Goal: Task Accomplishment & Management: Manage account settings

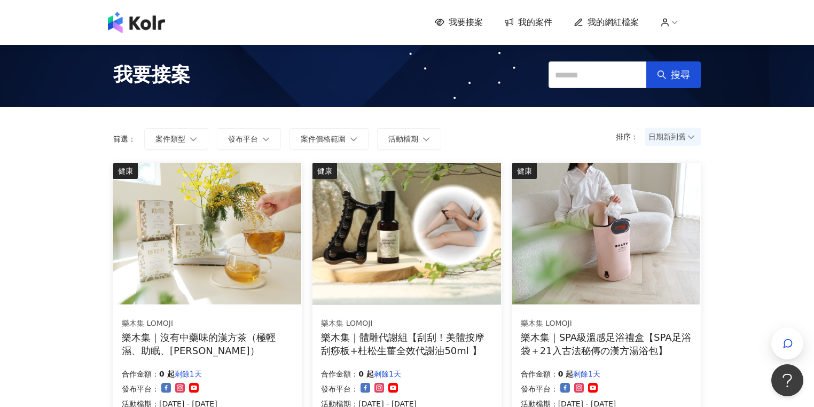
click at [455, 25] on span "我要接案" at bounding box center [466, 23] width 34 height 12
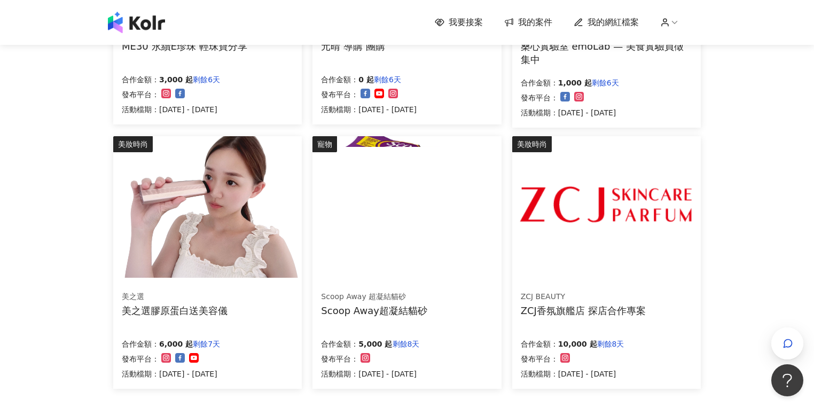
scroll to position [738, 0]
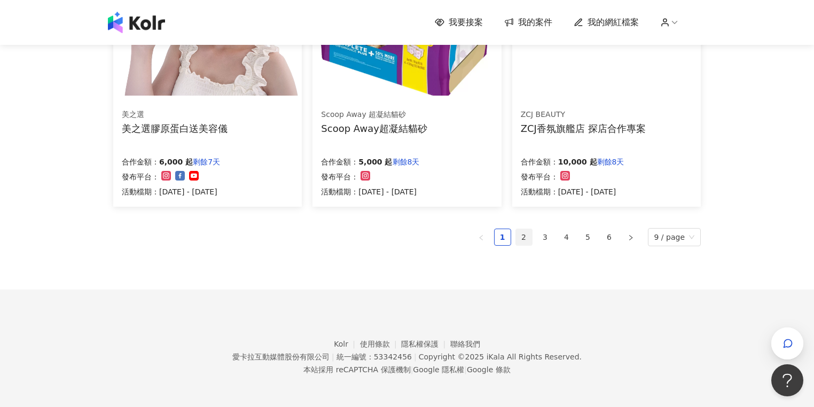
click at [523, 235] on link "2" at bounding box center [524, 237] width 16 height 16
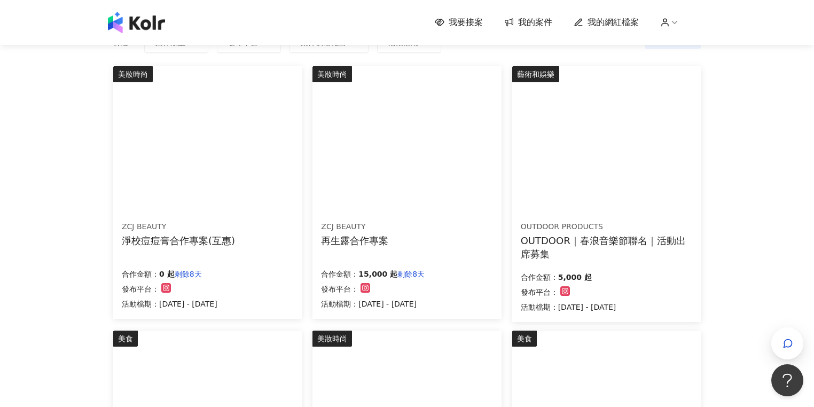
scroll to position [54, 0]
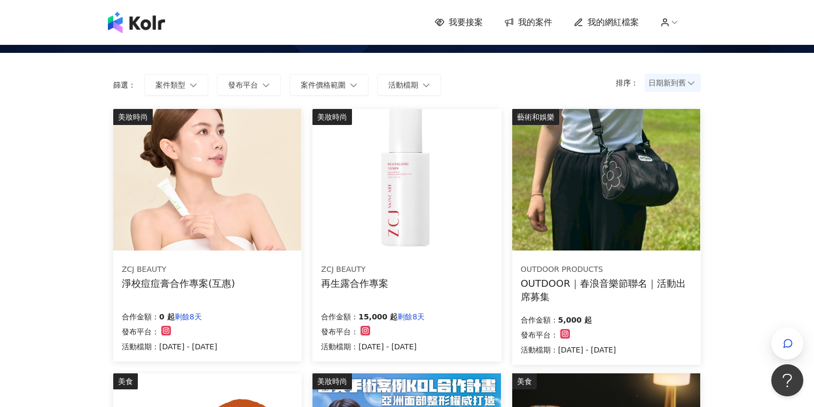
click at [434, 234] on img at bounding box center [406, 180] width 188 height 142
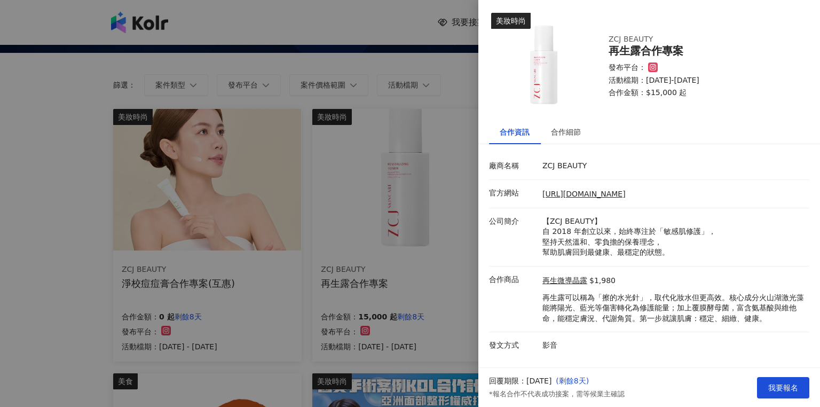
click at [438, 205] on div at bounding box center [410, 203] width 820 height 407
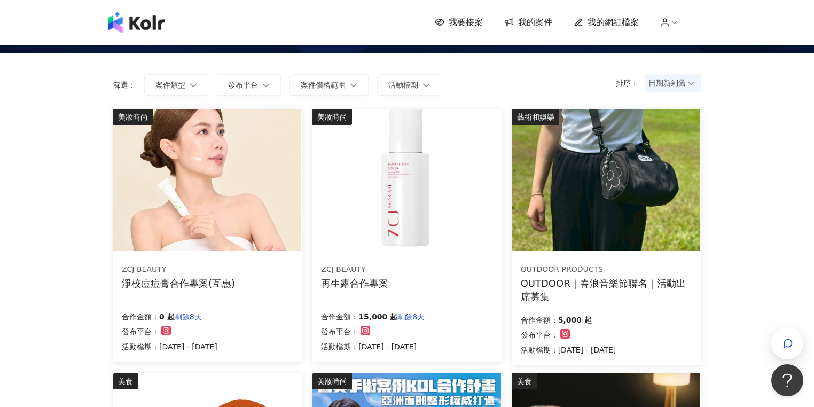
click at [628, 177] on img at bounding box center [606, 180] width 188 height 142
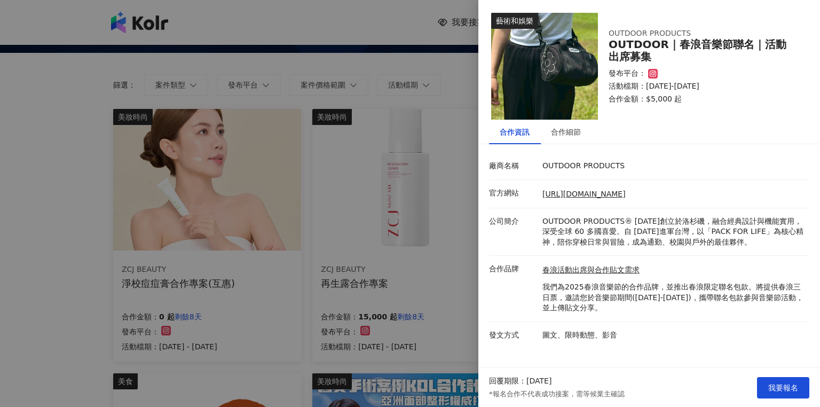
click at [425, 181] on div at bounding box center [410, 203] width 820 height 407
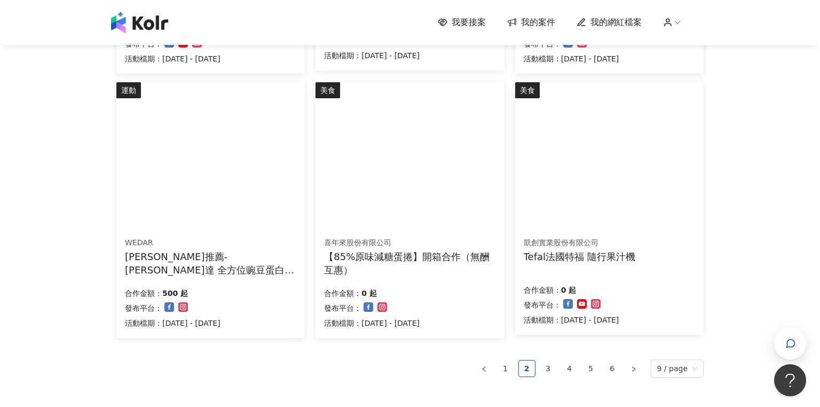
scroll to position [652, 0]
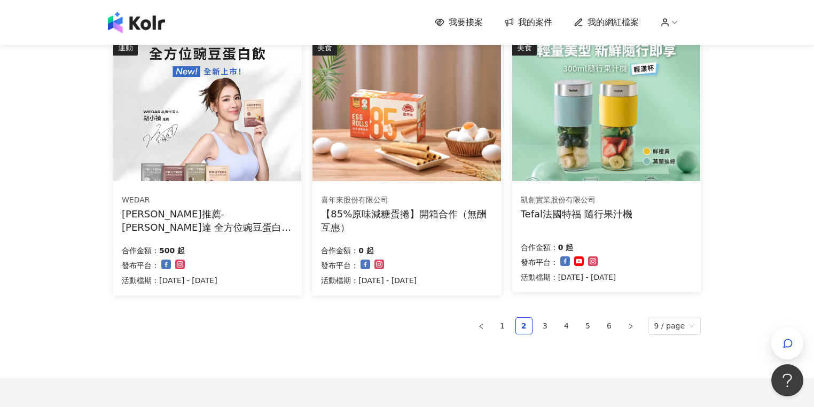
click at [614, 226] on div "凱創實業股份有限公司 Tefal法國特福 隨行果汁機 合作金額： 0 起 發布平台： 活動檔期：[DATE] - [DATE]" at bounding box center [606, 238] width 189 height 107
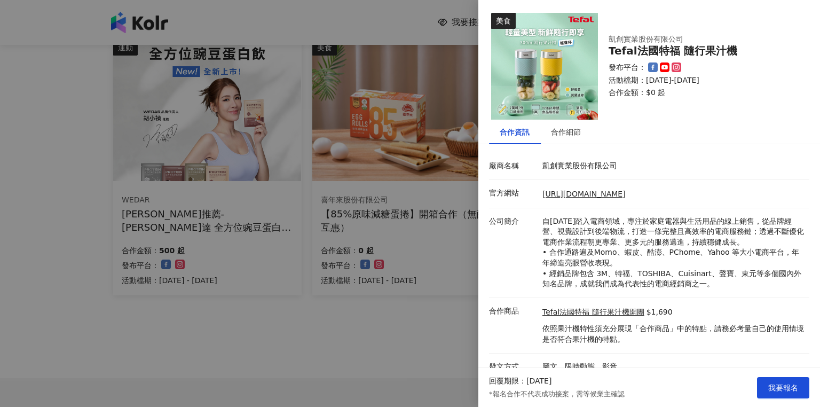
scroll to position [11, 0]
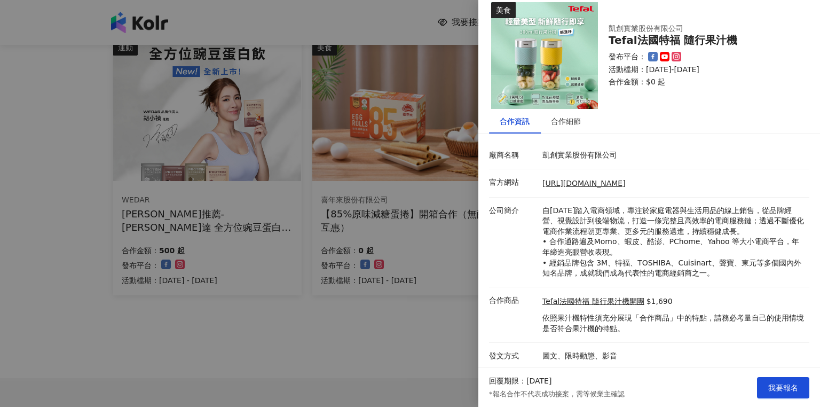
click at [444, 333] on div at bounding box center [410, 203] width 820 height 407
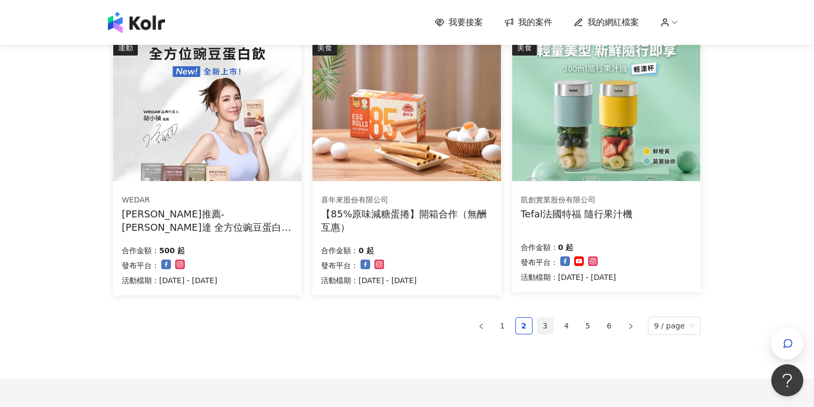
click at [547, 325] on link "3" at bounding box center [545, 326] width 16 height 16
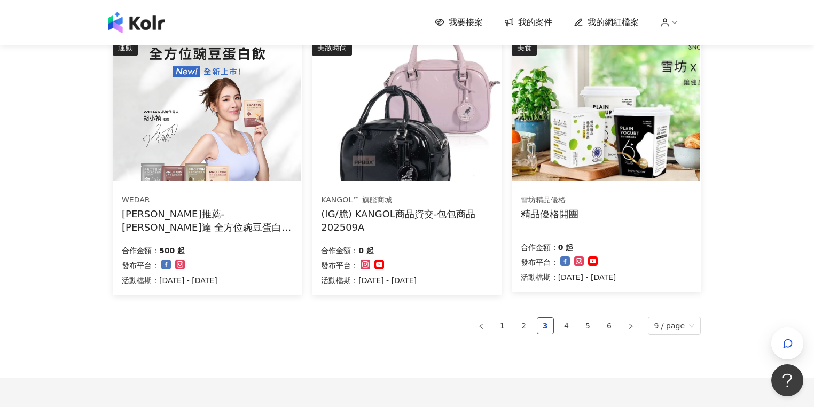
click at [459, 219] on div "(IG/脆) KANGOL商品資交-包包商品202509A" at bounding box center [406, 220] width 171 height 27
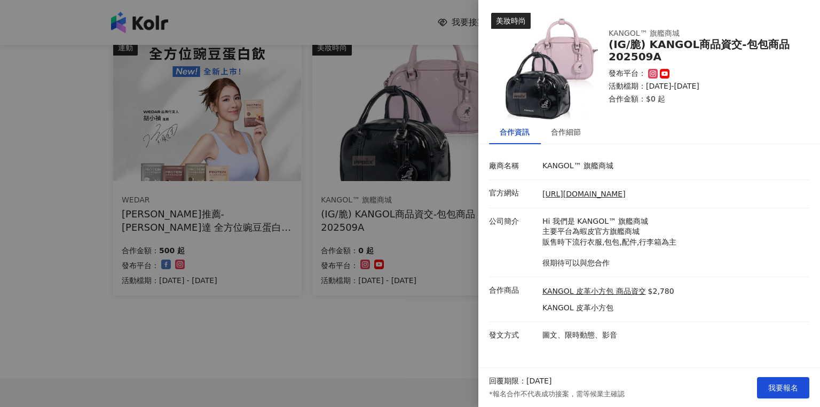
click at [338, 295] on div at bounding box center [410, 203] width 820 height 407
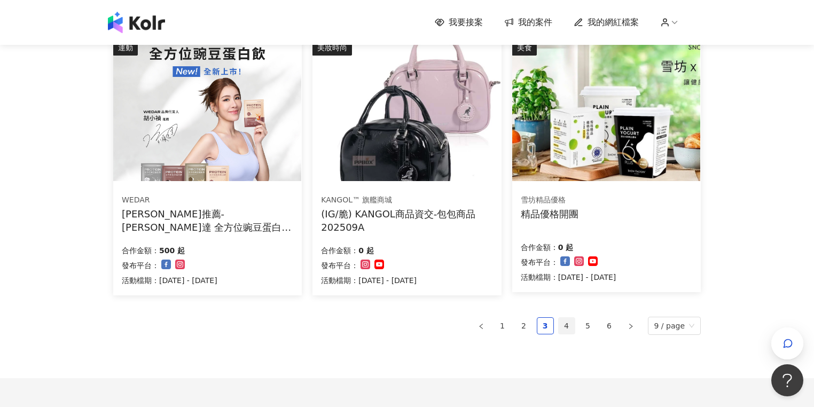
click at [570, 323] on link "4" at bounding box center [567, 326] width 16 height 16
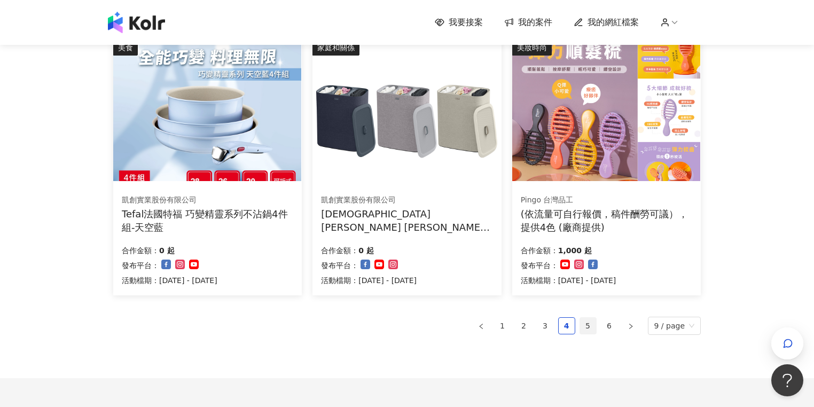
click at [586, 322] on link "5" at bounding box center [588, 326] width 16 height 16
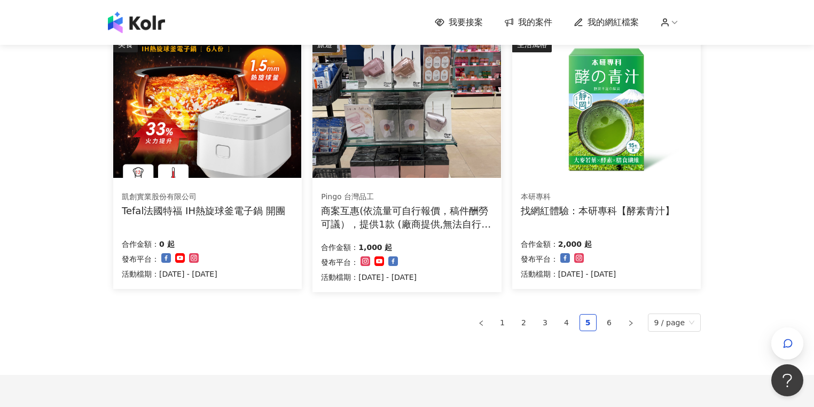
click at [468, 210] on div "商案互惠(依流量可自行報價，稿件酬勞可議），提供1款 (廠商提供,無法自行選擇顏色)" at bounding box center [406, 217] width 171 height 27
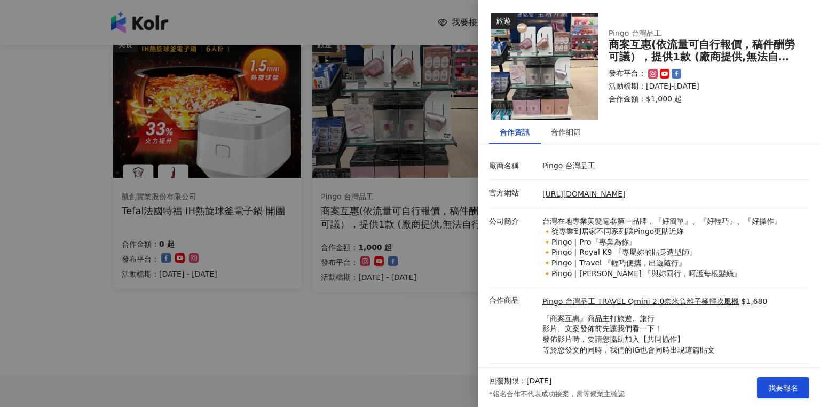
scroll to position [21, 0]
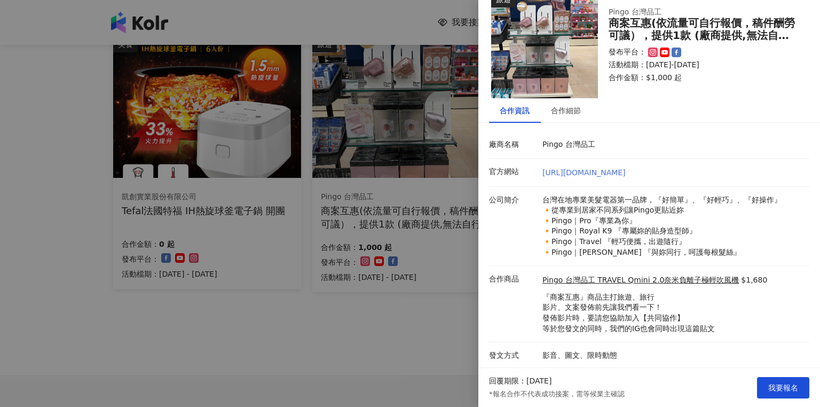
click at [623, 175] on link "[URL][DOMAIN_NAME]" at bounding box center [584, 172] width 83 height 9
click at [359, 290] on div at bounding box center [410, 203] width 820 height 407
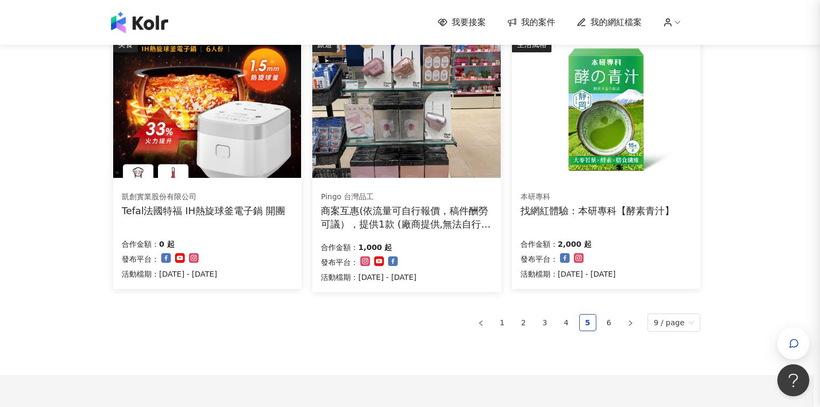
click at [404, 323] on div at bounding box center [410, 203] width 820 height 407
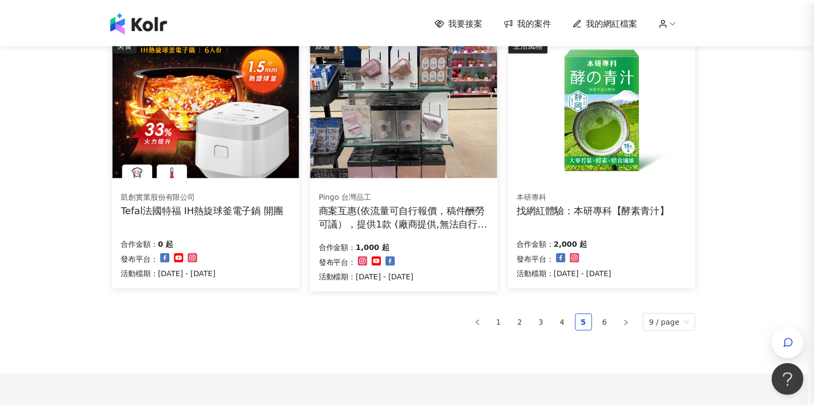
scroll to position [0, 0]
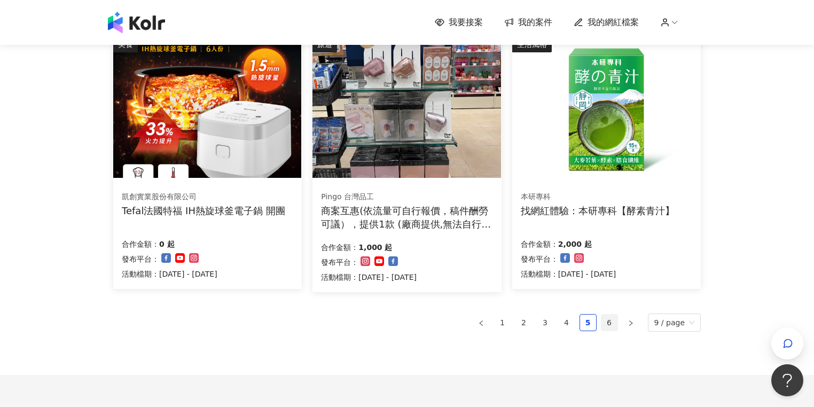
click at [614, 327] on link "6" at bounding box center [609, 323] width 16 height 16
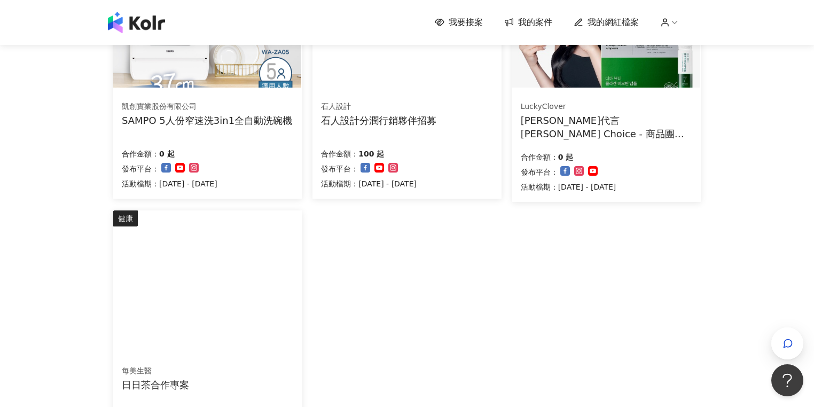
scroll to position [225, 0]
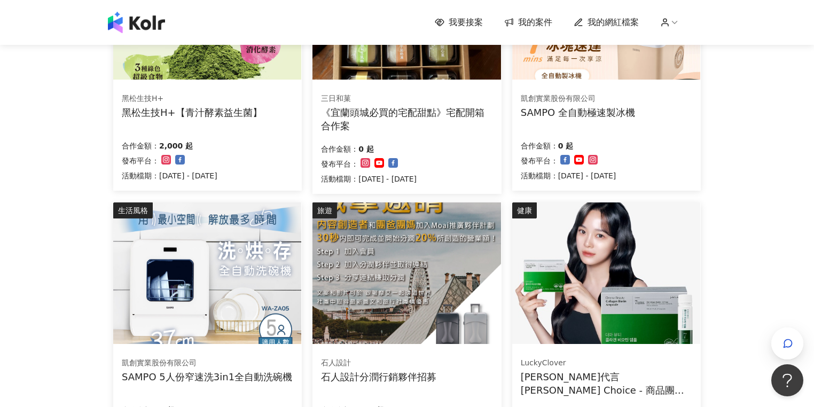
click at [547, 28] on span "我的案件" at bounding box center [535, 23] width 34 height 12
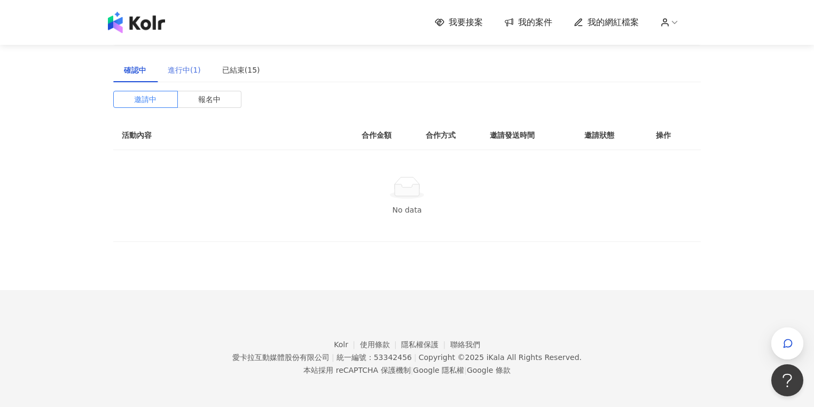
click at [189, 76] on div "進行中(1)" at bounding box center [184, 70] width 54 height 25
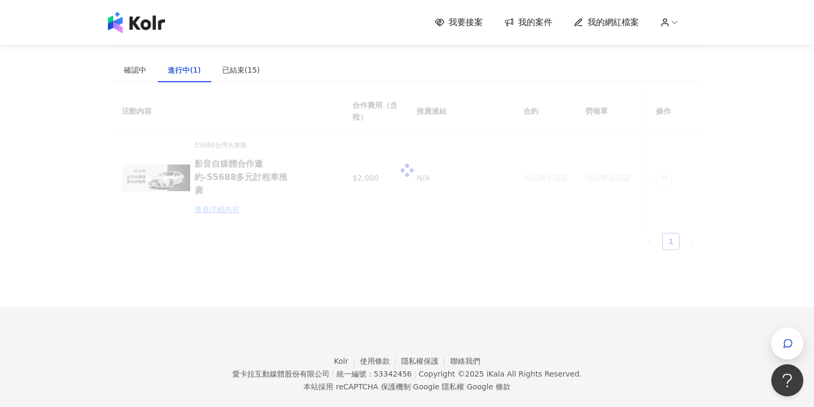
scroll to position [49, 0]
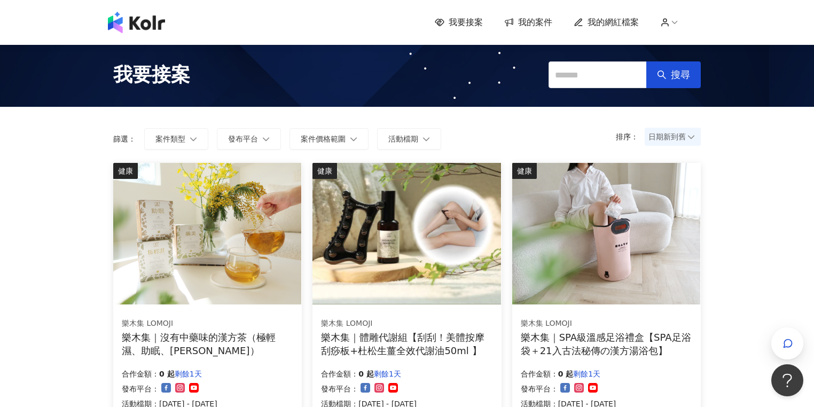
click at [532, 22] on span "我的案件" at bounding box center [535, 23] width 34 height 12
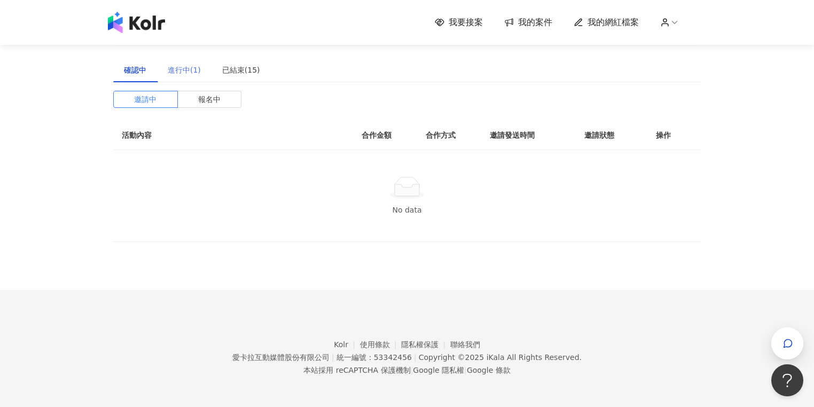
click at [186, 79] on div "進行中(1)" at bounding box center [184, 70] width 54 height 25
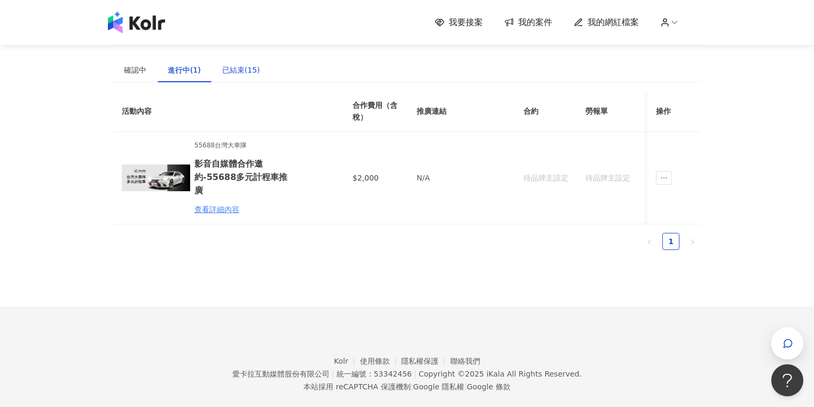
click at [256, 73] on div "已結束(15)" at bounding box center [241, 70] width 38 height 12
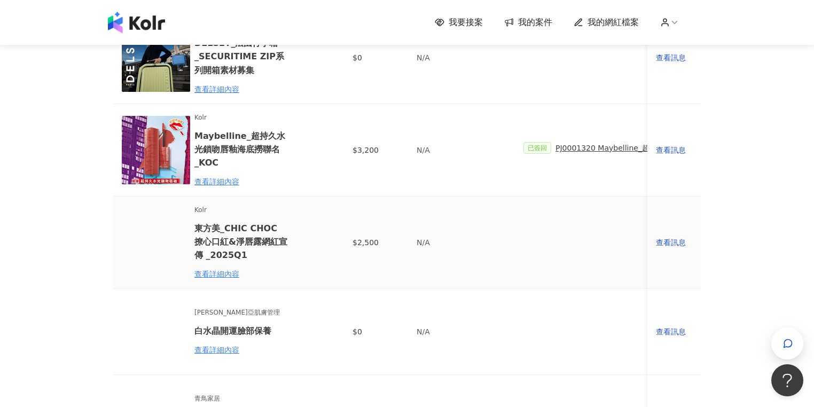
scroll to position [427, 0]
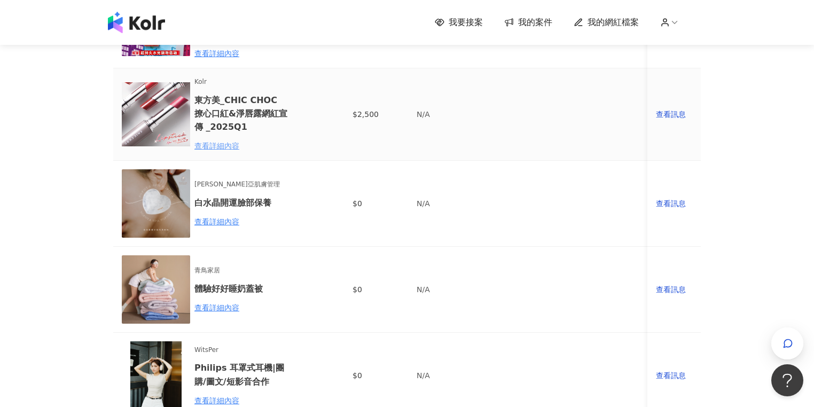
click at [231, 148] on div "查看詳細內容" at bounding box center [240, 146] width 93 height 12
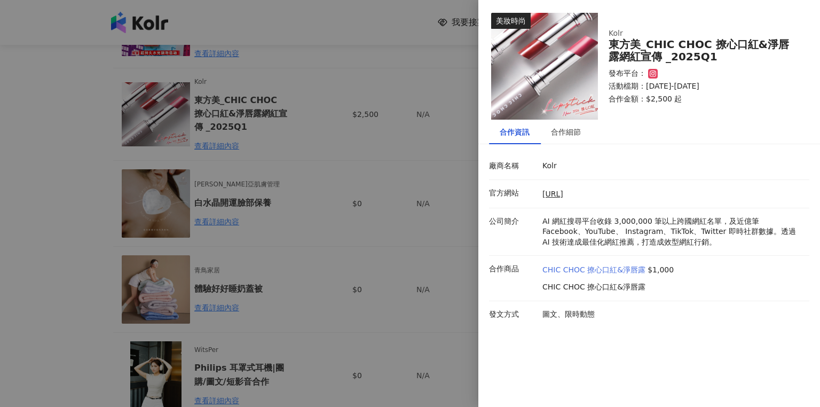
click at [577, 271] on link "CHIC CHOC 撩心口紅&淨唇露" at bounding box center [594, 270] width 103 height 11
click at [363, 175] on div at bounding box center [410, 203] width 820 height 407
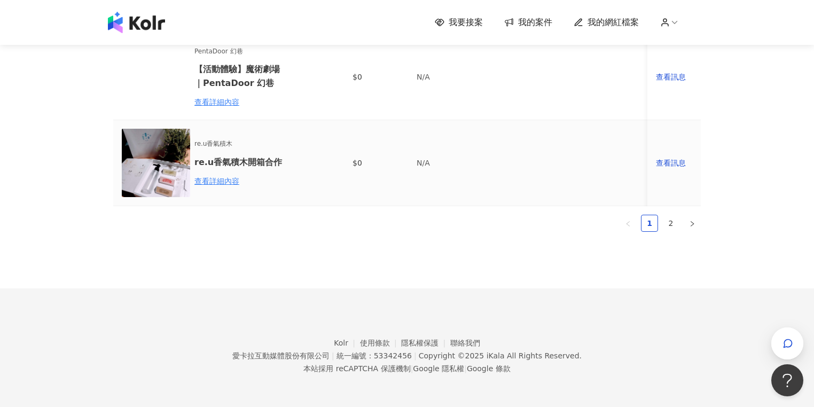
scroll to position [774, 0]
